Goal: Transaction & Acquisition: Purchase product/service

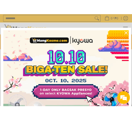
scroll to position [156, 0]
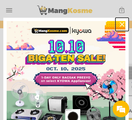
click at [120, 24] on icon "close icon" at bounding box center [122, 24] width 4 height 4
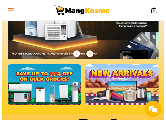
scroll to position [0, 302]
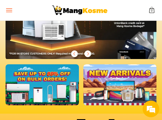
click at [11, 13] on button "Menu" at bounding box center [9, 10] width 7 height 20
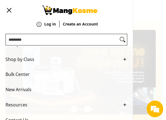
scroll to position [21, 0]
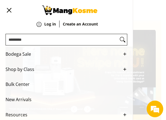
click at [24, 57] on span "Bodega Sale" at bounding box center [63, 54] width 114 height 15
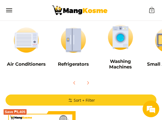
scroll to position [111, 0]
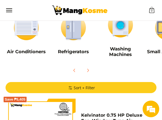
click at [103, 84] on summary "Sort + Filter" at bounding box center [81, 87] width 151 height 11
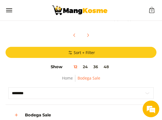
scroll to position [138, 0]
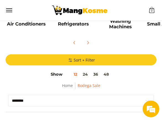
click at [79, 60] on span "Sort + Filter" at bounding box center [81, 60] width 28 height 6
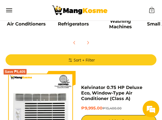
click at [79, 60] on span "Sort + Filter" at bounding box center [81, 60] width 28 height 6
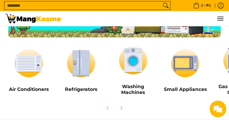
scroll to position [83, 0]
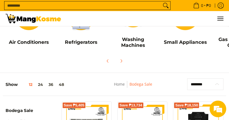
click at [162, 83] on select "**********" at bounding box center [205, 84] width 36 height 12
select select "**********"
click at [162, 78] on select "**********" at bounding box center [205, 84] width 36 height 12
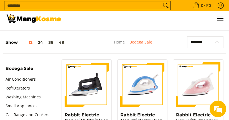
scroll to position [135, 0]
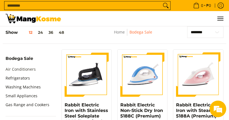
click at [17, 70] on link "Air Conditioners" at bounding box center [21, 69] width 30 height 9
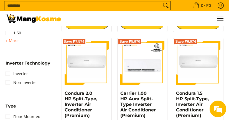
scroll to position [360, 0]
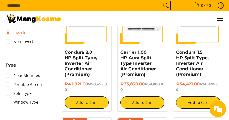
click at [18, 32] on link "Inverter" at bounding box center [17, 32] width 22 height 9
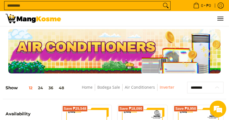
click at [198, 86] on select "**********" at bounding box center [205, 88] width 36 height 12
select select "**********"
click at [187, 82] on select "**********" at bounding box center [205, 88] width 36 height 12
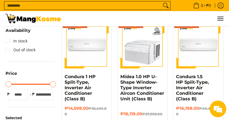
scroll to position [83, 0]
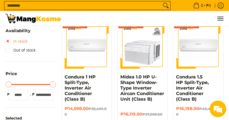
click at [23, 41] on link "In stock" at bounding box center [17, 41] width 22 height 9
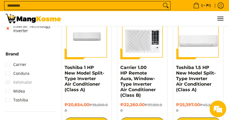
scroll to position [222, 0]
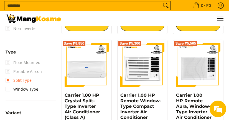
click at [23, 82] on link "Split Type" at bounding box center [19, 80] width 26 height 9
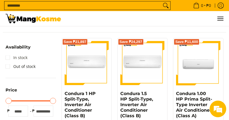
scroll to position [55, 0]
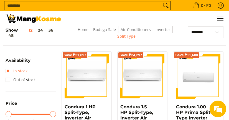
click at [18, 70] on link "In stock" at bounding box center [17, 70] width 22 height 9
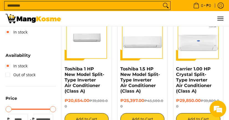
scroll to position [111, 0]
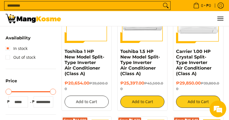
click at [93, 101] on button "Add to Cart" at bounding box center [87, 102] width 44 height 12
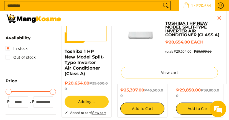
scroll to position [96, 0]
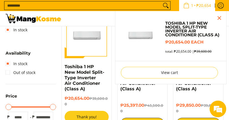
click at [190, 7] on span "1" at bounding box center [192, 6] width 4 height 4
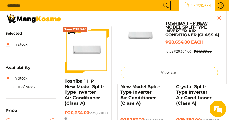
scroll to position [40, 0]
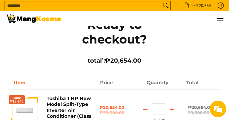
scroll to position [28, 0]
